Goal: Task Accomplishment & Management: Use online tool/utility

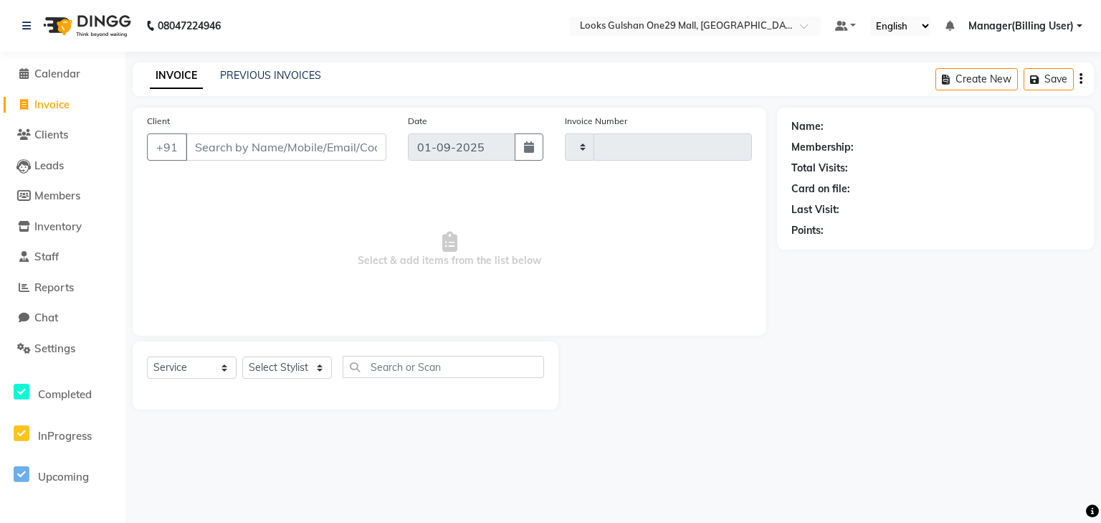
select select "service"
type input "1254"
select select "8337"
click at [212, 149] on input "Client" at bounding box center [286, 146] width 201 height 27
select select "80996"
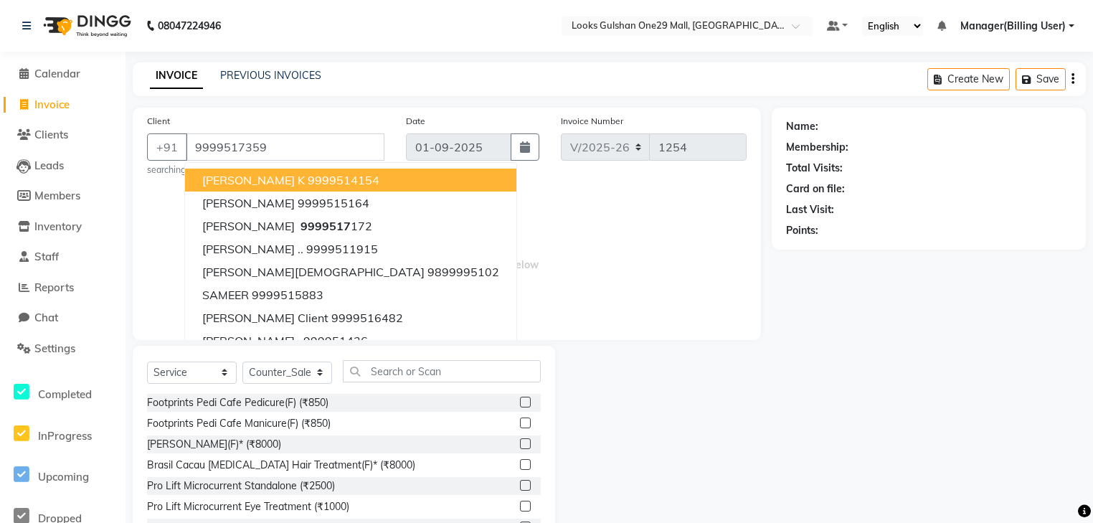
type input "9999517359"
select select "1: Object"
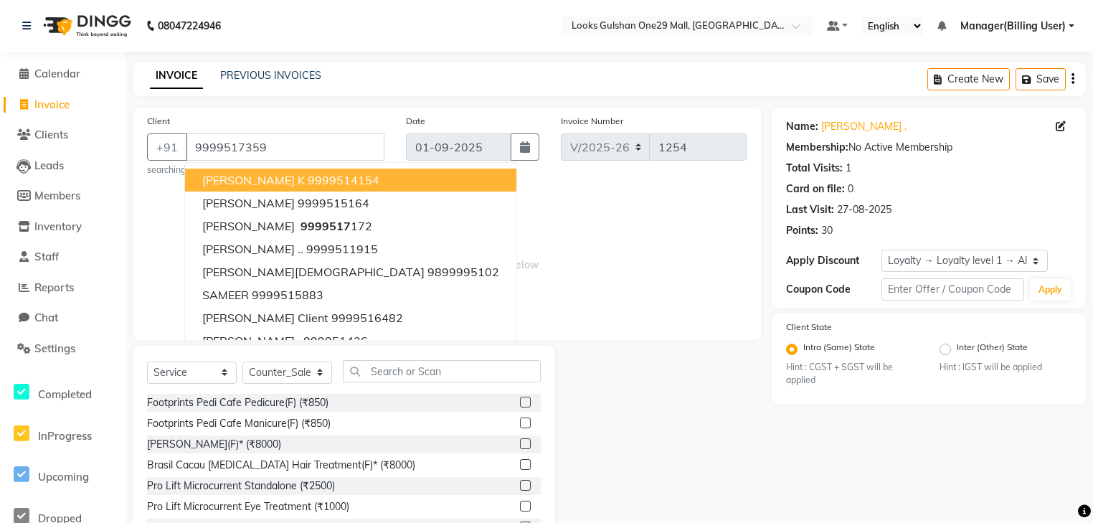
drag, startPoint x: 577, startPoint y: 166, endPoint x: 551, endPoint y: 189, distance: 35.1
click at [577, 166] on div "Invoice Number V/2025 V/[PHONE_NUMBER]" at bounding box center [653, 144] width 207 height 63
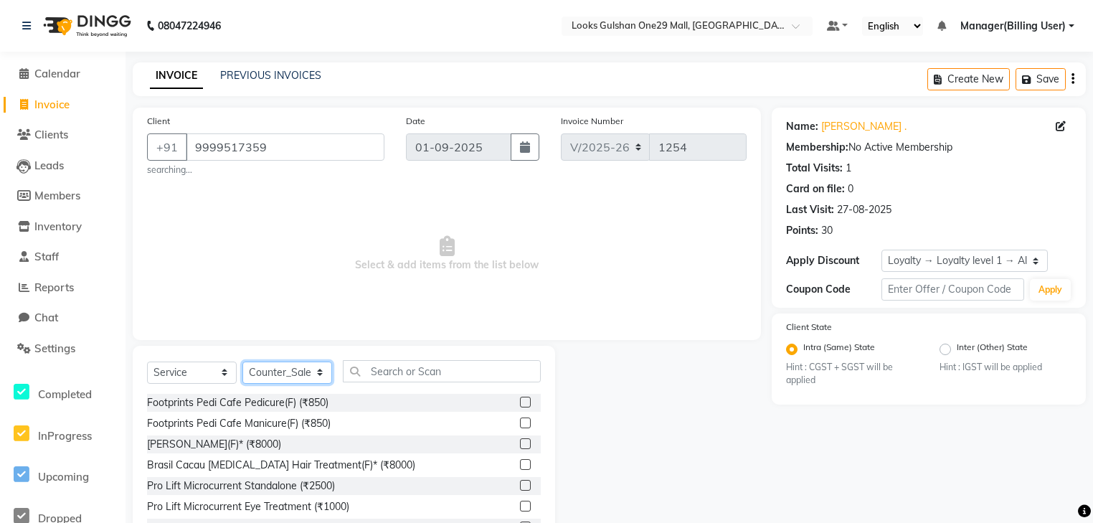
click at [298, 367] on select "Select Stylist ali Counter_Sales Deepak Eram_nail art Farmaan Manager(Billing U…" at bounding box center [287, 372] width 90 height 22
click at [242, 362] on select "Select Stylist ali Counter_Sales Deepak Eram_nail art Farmaan Manager(Billing U…" at bounding box center [287, 372] width 90 height 22
drag, startPoint x: 321, startPoint y: 373, endPoint x: 318, endPoint y: 364, distance: 9.3
click at [320, 373] on select "Select Stylist ali Counter_Sales Deepak Eram_nail art Farmaan Manager(Billing U…" at bounding box center [287, 372] width 90 height 22
select select "82068"
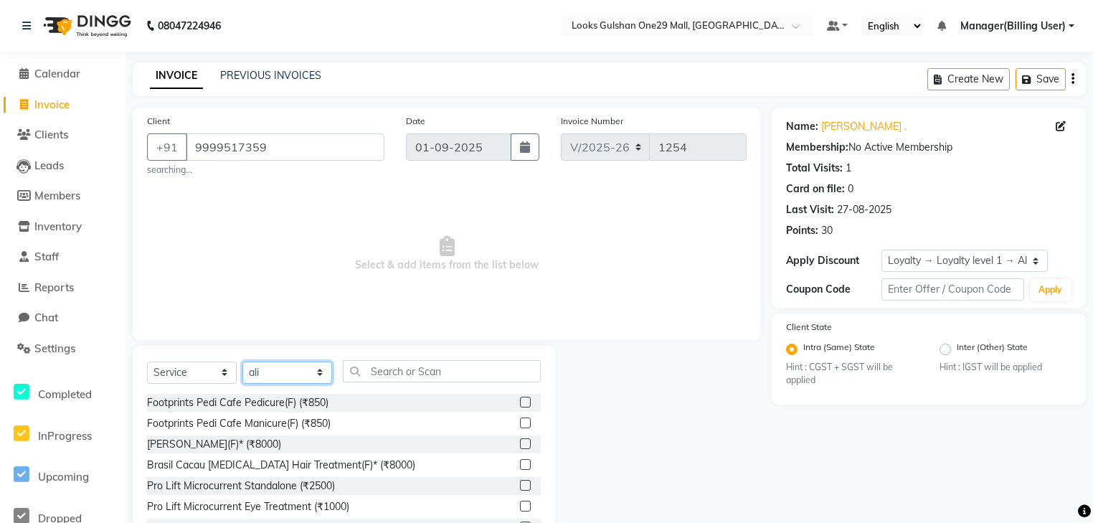
click at [242, 362] on select "Select Stylist ali Counter_Sales Deepak Eram_nail art Farmaan Manager(Billing U…" at bounding box center [287, 372] width 90 height 22
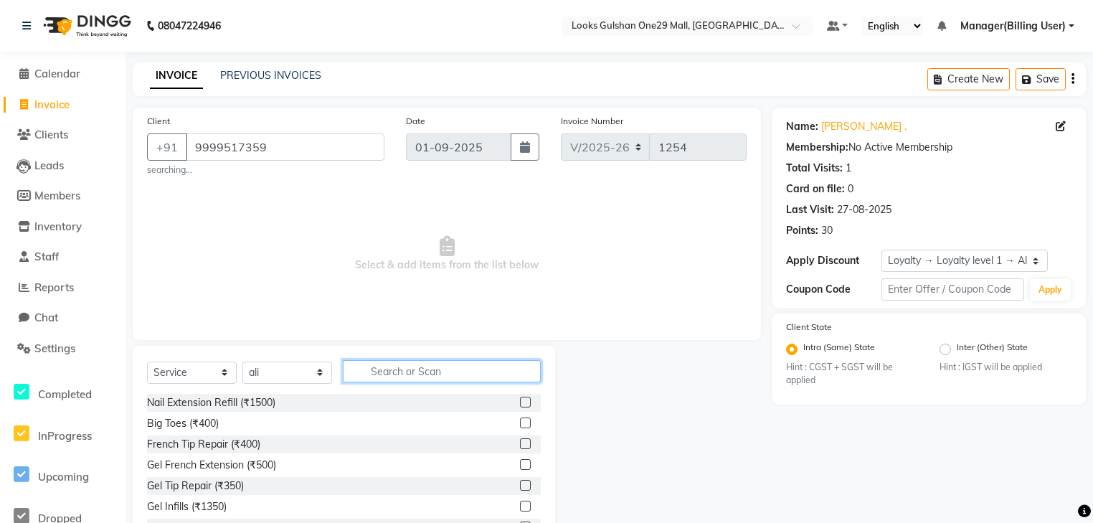
click at [417, 369] on input "text" at bounding box center [442, 371] width 198 height 22
type input "h"
type input "shave"
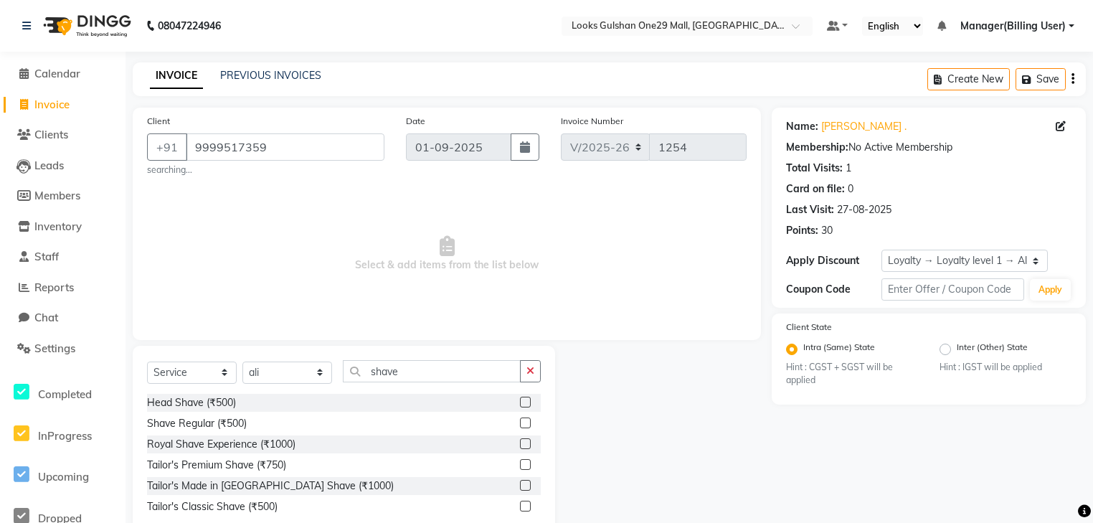
click at [523, 424] on label at bounding box center [525, 422] width 11 height 11
click at [523, 424] on input "checkbox" at bounding box center [524, 423] width 9 height 9
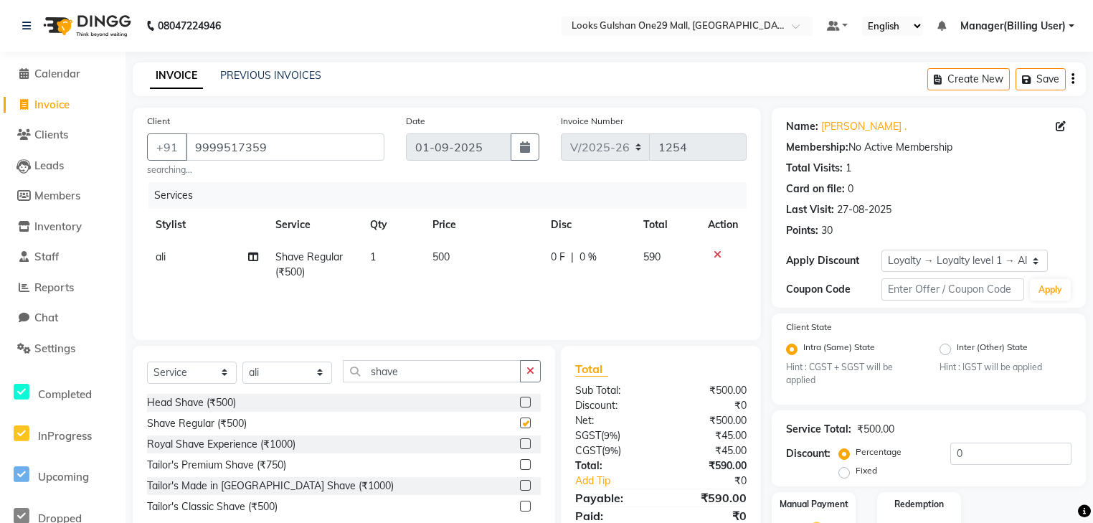
checkbox input "false"
click at [482, 262] on td "500" at bounding box center [483, 264] width 118 height 47
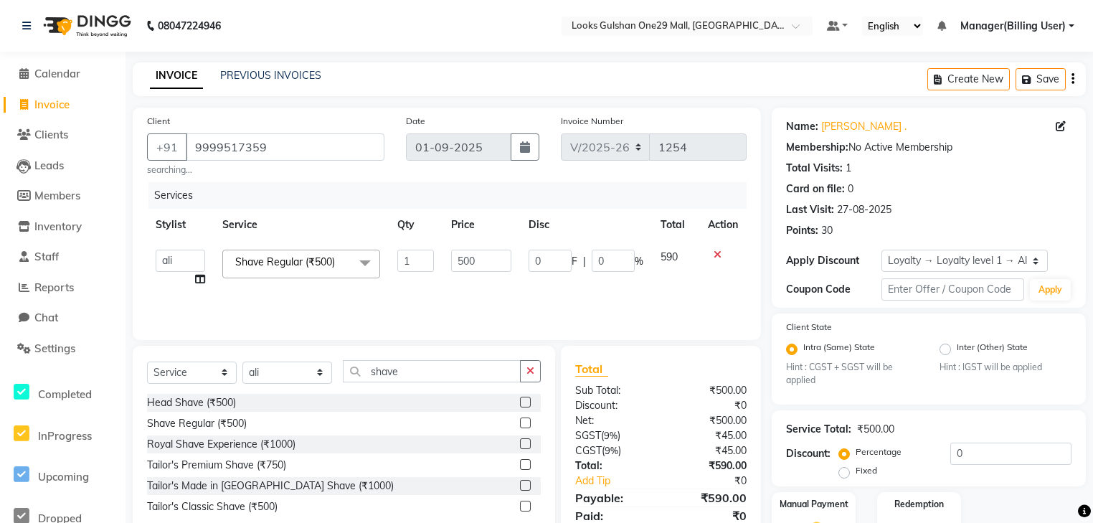
click at [482, 262] on input "500" at bounding box center [481, 261] width 60 height 22
type input "300"
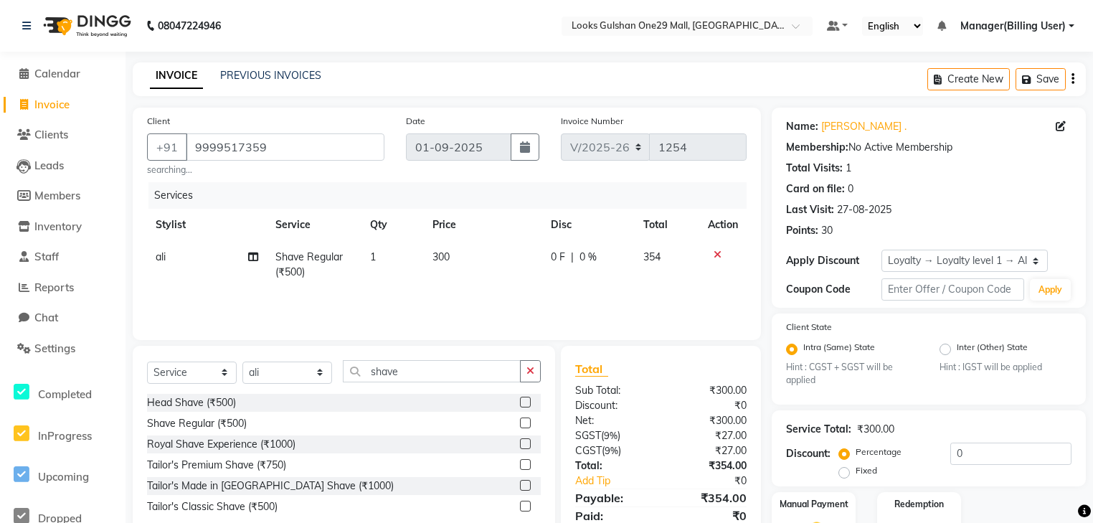
click at [502, 303] on div "Services Stylist Service Qty Price Disc Total Action ali Shave Regular (₹500) 1…" at bounding box center [446, 253] width 599 height 143
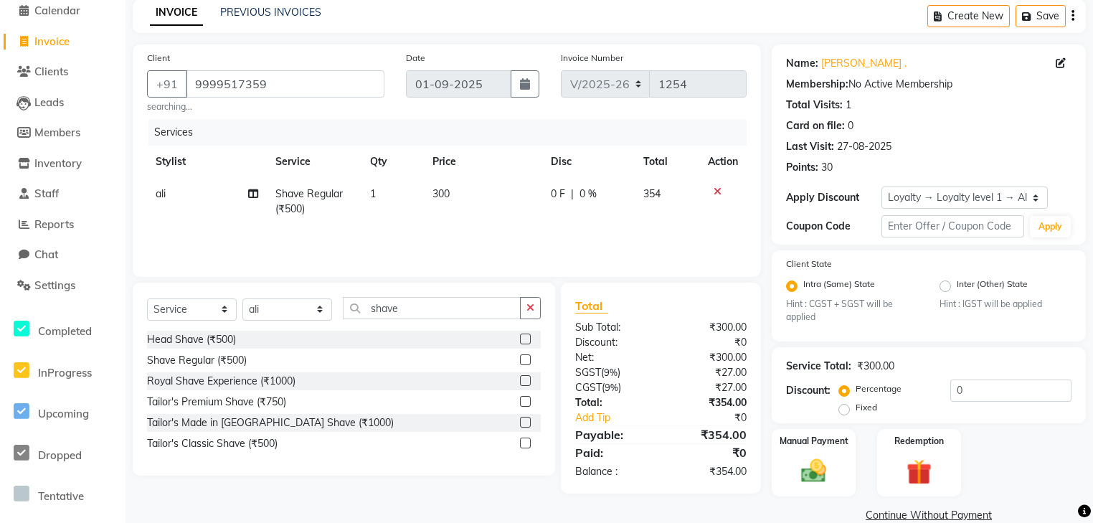
scroll to position [90, 0]
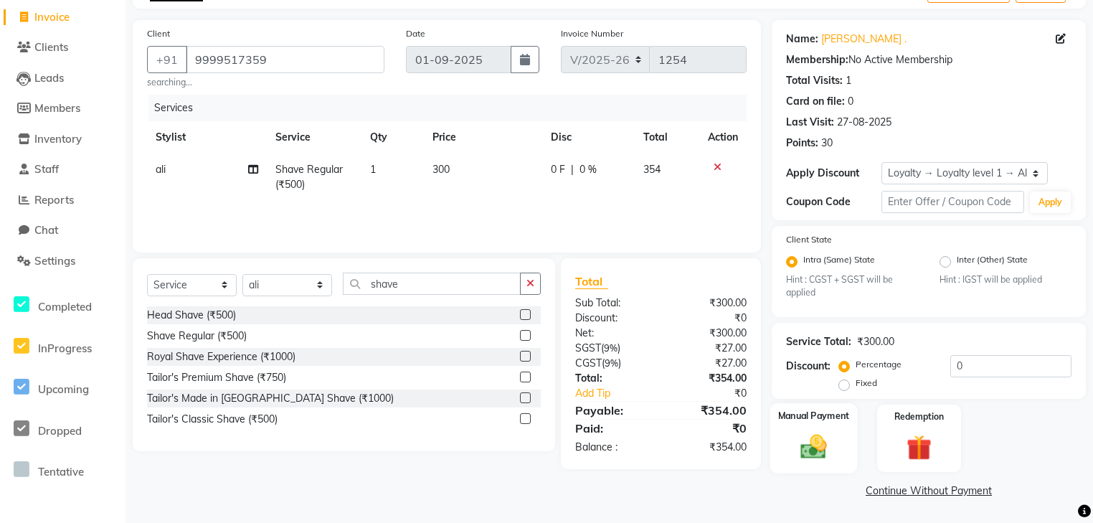
click at [804, 448] on img at bounding box center [813, 447] width 43 height 31
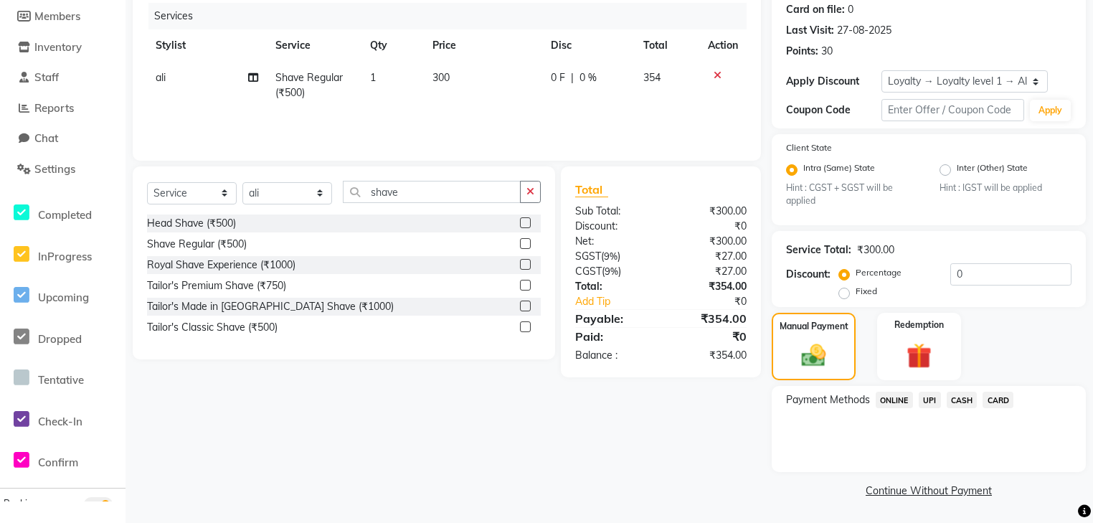
scroll to position [181, 0]
click at [935, 402] on span "UPI" at bounding box center [929, 399] width 22 height 16
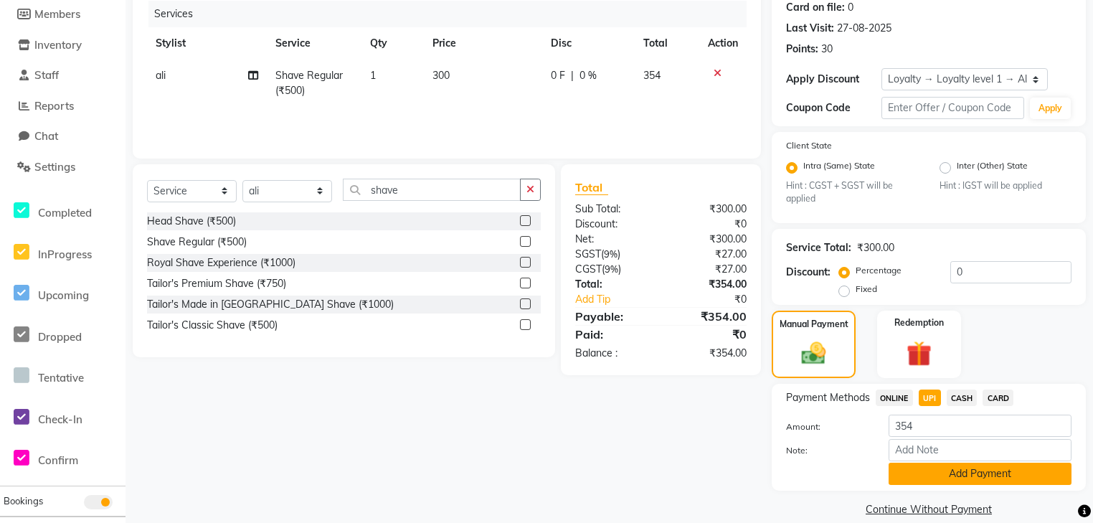
click at [938, 470] on button "Add Payment" at bounding box center [979, 473] width 183 height 22
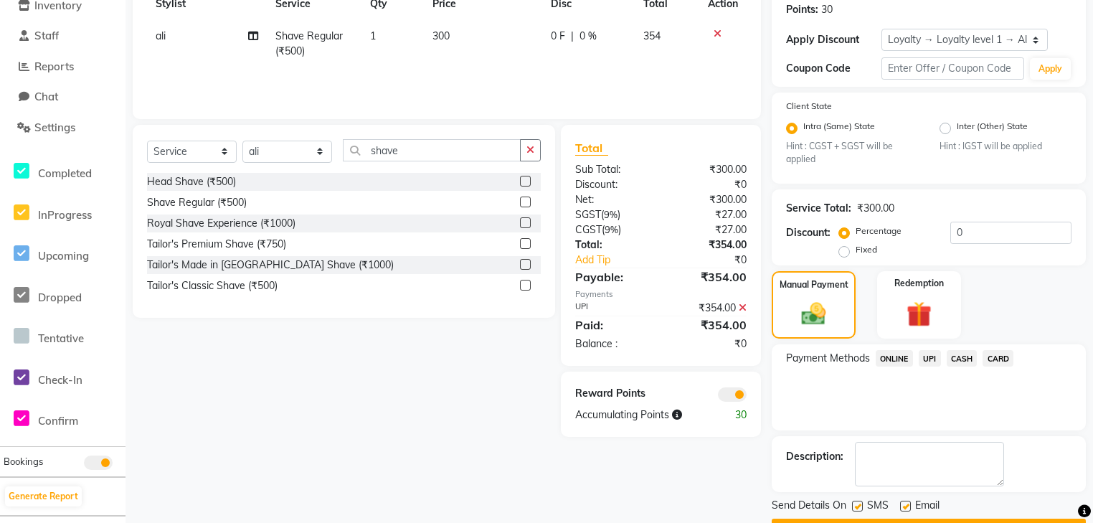
scroll to position [262, 0]
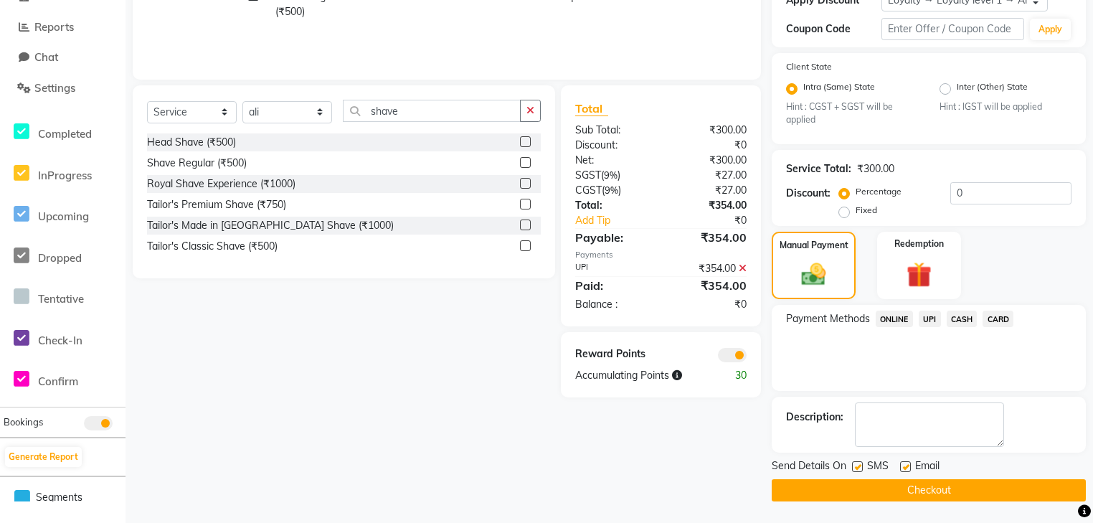
click at [904, 465] on label at bounding box center [905, 466] width 11 height 11
click at [904, 465] on input "checkbox" at bounding box center [904, 466] width 9 height 9
checkbox input "false"
click at [903, 488] on button "Checkout" at bounding box center [928, 490] width 314 height 22
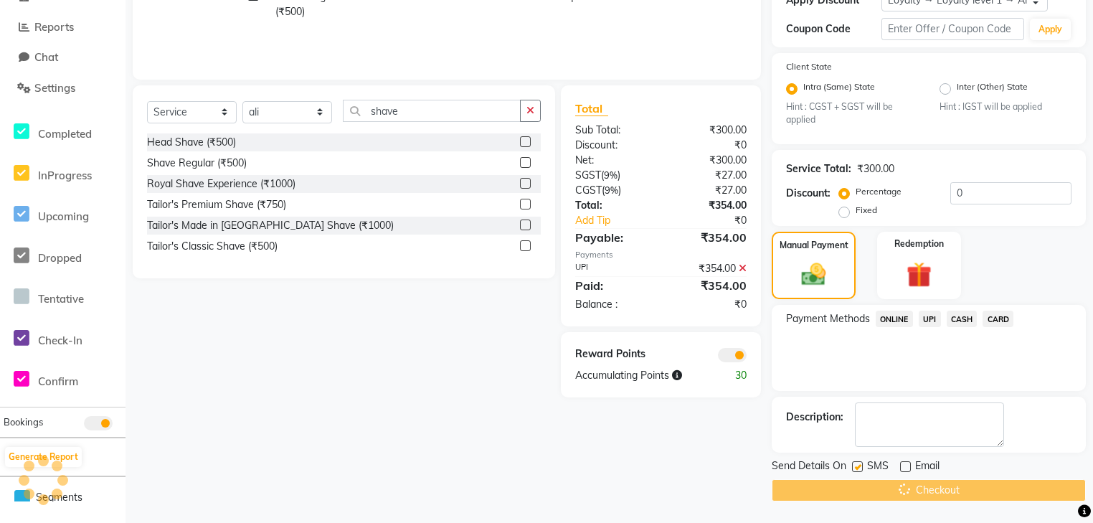
scroll to position [0, 0]
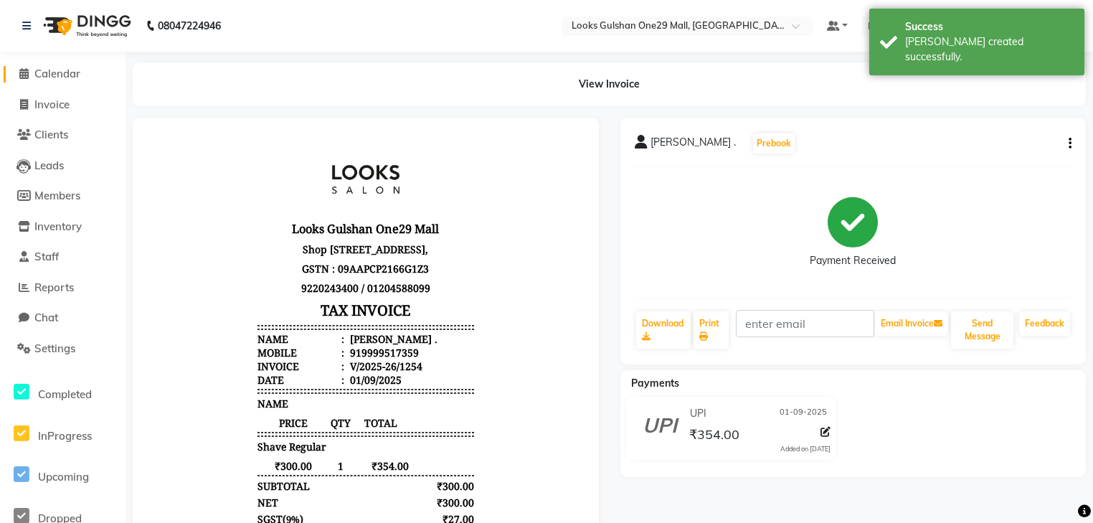
click at [60, 73] on span "Calendar" at bounding box center [57, 74] width 46 height 14
